Goal: Check status: Check status

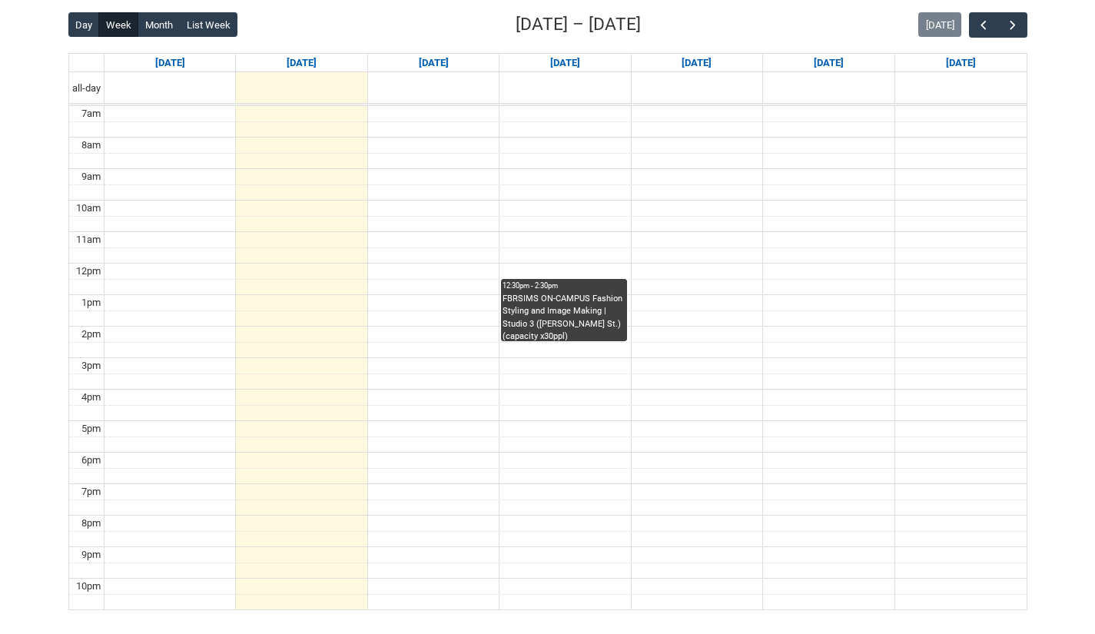
scroll to position [390, 0]
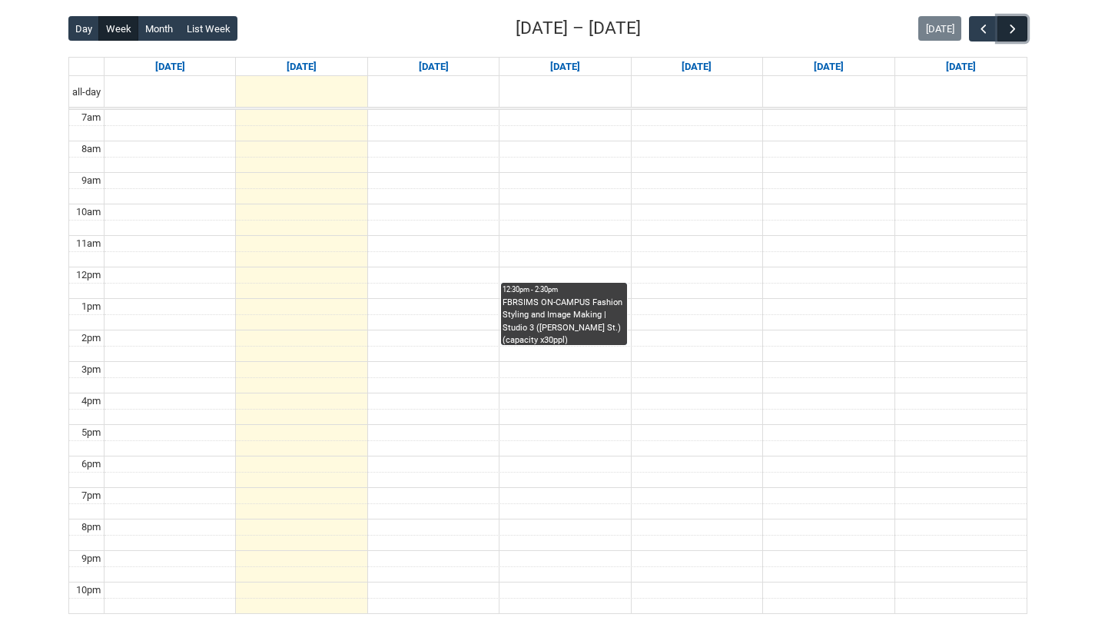
click at [1010, 35] on span "button" at bounding box center [1012, 29] width 15 height 15
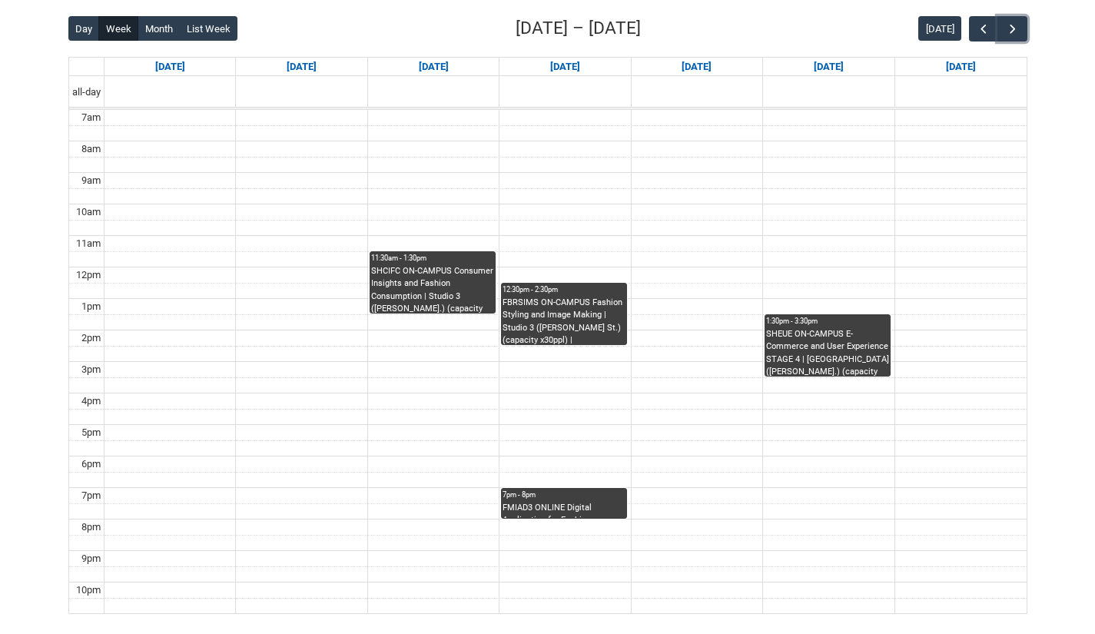
click at [828, 328] on div "SHEUE ON-CAMPUS E-Commerce and User Experience STAGE 4 | Studio 6 (George St.) …" at bounding box center [827, 352] width 123 height 48
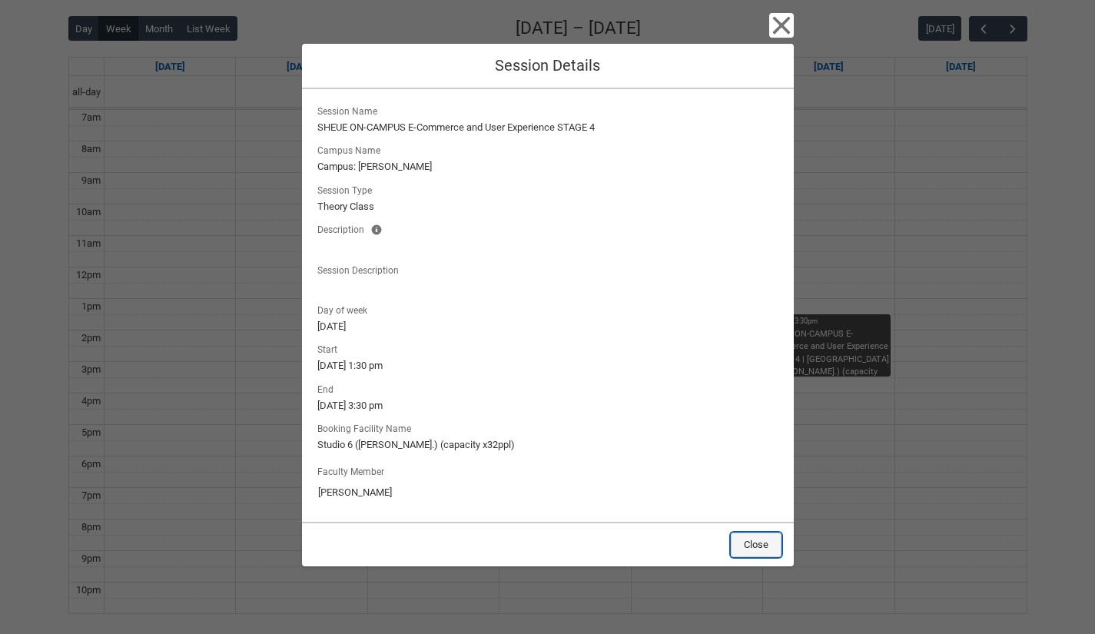
click at [746, 546] on button "Close" at bounding box center [756, 544] width 51 height 25
